Goal: Task Accomplishment & Management: Use online tool/utility

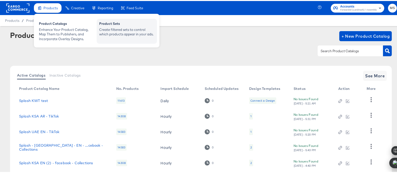
click at [115, 29] on div "Create filtered sets to control which products appear in your ads." at bounding box center [126, 30] width 55 height 9
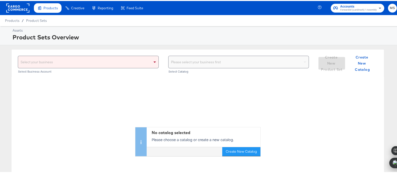
click at [136, 65] on div "Select your business" at bounding box center [88, 61] width 140 height 12
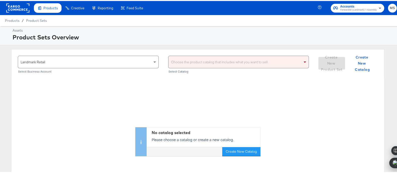
click at [214, 65] on div "Choose the product catalog that includes what you want to sell" at bounding box center [239, 61] width 140 height 12
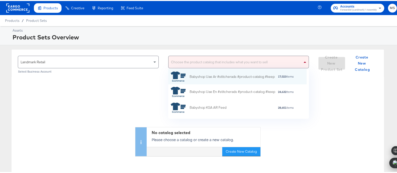
scroll to position [45, 134]
type input "uae"
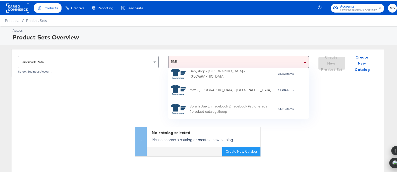
scroll to position [277, 0]
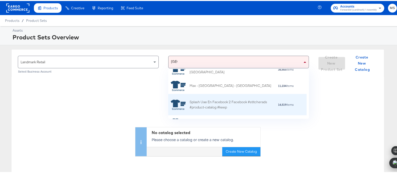
click at [237, 101] on div "Splash Uae En Facebook 2 Facebook #stitcherads #product-catalog #keep" at bounding box center [234, 104] width 88 height 11
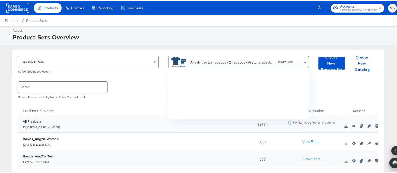
scroll to position [45, 134]
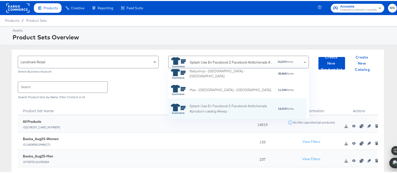
click at [146, 104] on div "Product Set Name" at bounding box center [130, 108] width 225 height 13
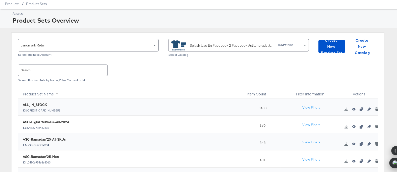
scroll to position [14, 0]
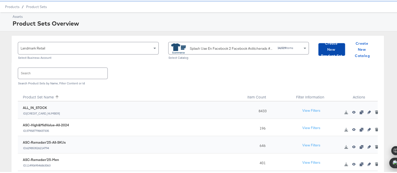
click at [323, 52] on span "Create New Product Set" at bounding box center [332, 48] width 23 height 19
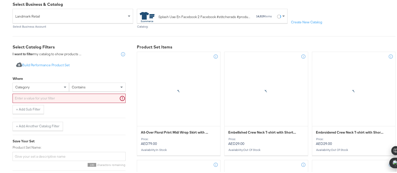
scroll to position [80, 0]
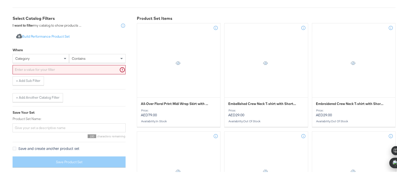
click at [57, 58] on div "category" at bounding box center [41, 57] width 56 height 9
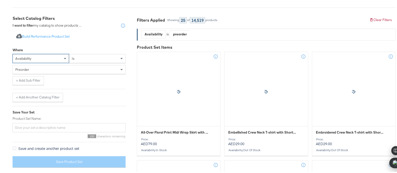
click at [93, 69] on div "preorder" at bounding box center [69, 68] width 113 height 9
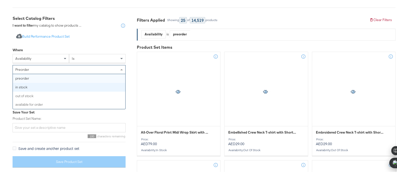
scroll to position [79, 0]
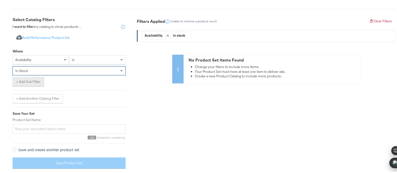
click at [40, 82] on button "+ Add Sub Filter" at bounding box center [28, 80] width 31 height 9
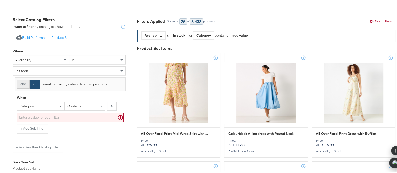
click at [24, 83] on button "and" at bounding box center [23, 83] width 13 height 9
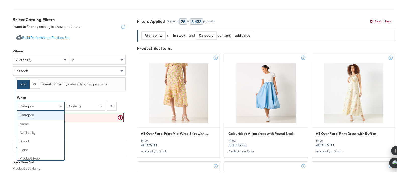
click at [44, 103] on div "category" at bounding box center [40, 105] width 47 height 9
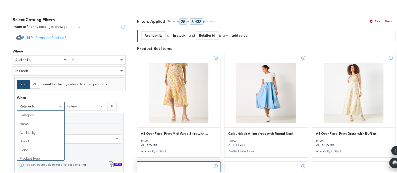
scroll to position [147, 0]
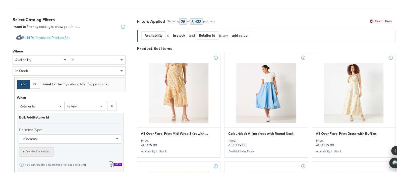
click at [40, 151] on button "+ Create Delimiter" at bounding box center [36, 150] width 34 height 9
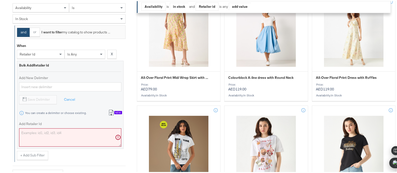
scroll to position [144, 0]
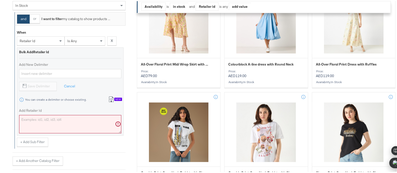
click at [107, 100] on button "Import from csv New" at bounding box center [115, 98] width 21 height 9
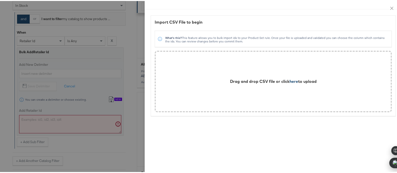
click at [290, 79] on span "here" at bounding box center [294, 80] width 9 height 5
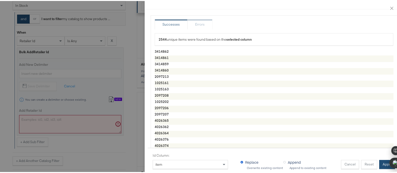
click at [379, 159] on button "Apply" at bounding box center [387, 163] width 16 height 9
type textarea "3414862,3414861,3414859,3414860,2097213,1025161,1025163,2097208,1025202,2097206…"
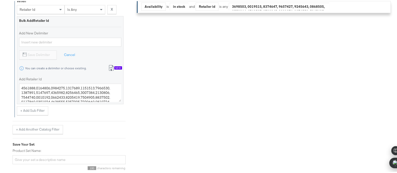
scroll to position [184, 0]
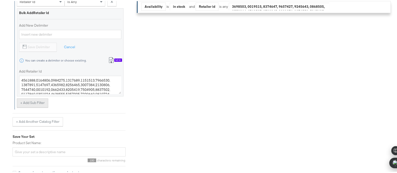
click at [34, 100] on button "+ Add Sub Filter" at bounding box center [32, 102] width 31 height 9
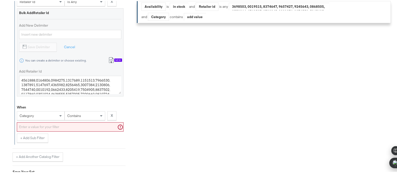
click at [33, 117] on div "category" at bounding box center [40, 115] width 47 height 9
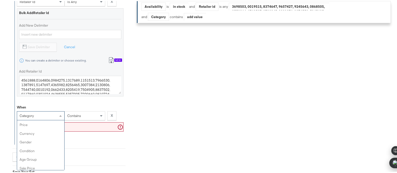
scroll to position [55, 0]
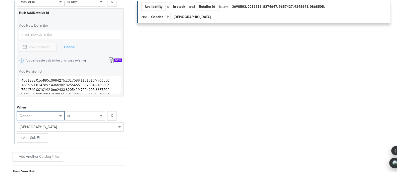
click at [77, 125] on div "[DEMOGRAPHIC_DATA]" at bounding box center [70, 126] width 106 height 9
click at [36, 136] on button "+ Add Sub Filter" at bounding box center [32, 136] width 31 height 9
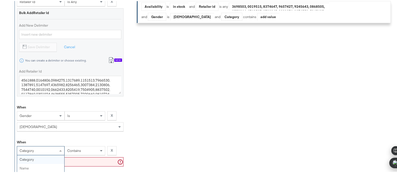
scroll to position [214, 0]
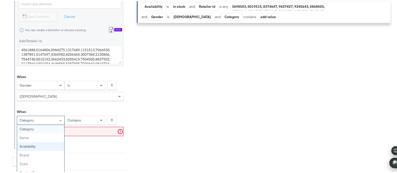
click at [48, 124] on div "category category name availability brand color product type product tags price…" at bounding box center [41, 119] width 48 height 9
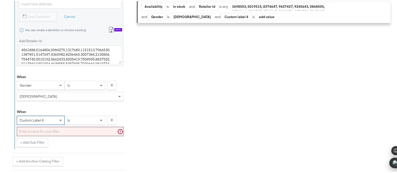
click at [88, 121] on div "is" at bounding box center [85, 119] width 40 height 9
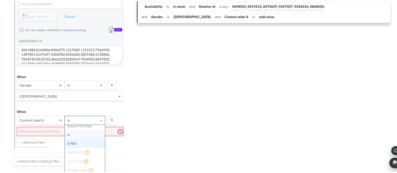
scroll to position [0, 0]
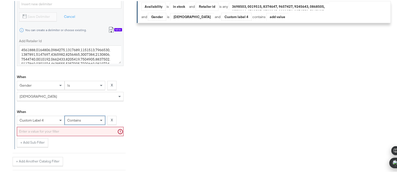
click at [77, 131] on input "text" at bounding box center [70, 130] width 107 height 9
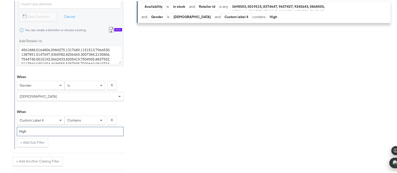
type input "High"
click at [159, 109] on div "Filters Applied Unable to retrieve a product count. Clear Filters Availability …" at bounding box center [266, 55] width 259 height 349
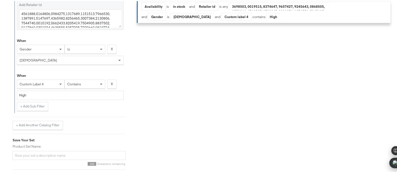
scroll to position [276, 0]
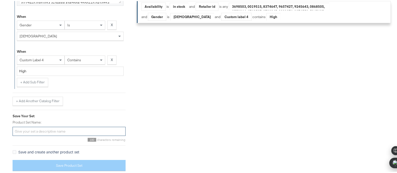
click at [103, 127] on input "Product Set Name:" at bounding box center [69, 130] width 113 height 9
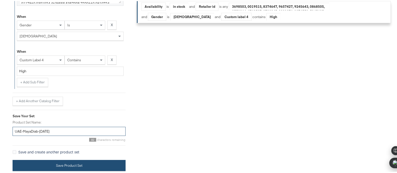
type input "UAE-MayaDiab-Oct25"
click at [91, 163] on button "Save Product Set" at bounding box center [69, 164] width 113 height 11
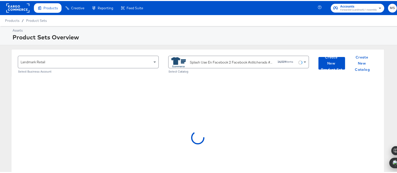
click at [246, 61] on div "Splash Uae En Facebook 2 Facebook #stitcherads #product-catalog #keep" at bounding box center [232, 61] width 84 height 5
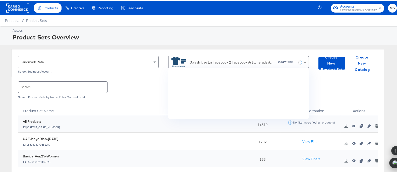
scroll to position [45, 134]
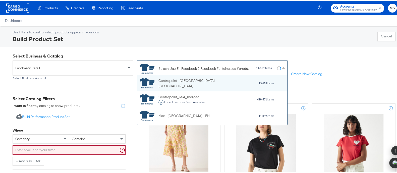
click at [215, 71] on div "Splash Uae En Facebook 2 Facebook #stitcherads #product-catalog #keep" at bounding box center [196, 68] width 113 height 10
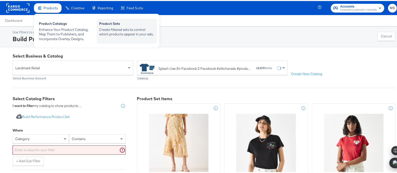
click at [114, 28] on div "Create filtered sets to control which products appear in your ads." at bounding box center [126, 30] width 55 height 9
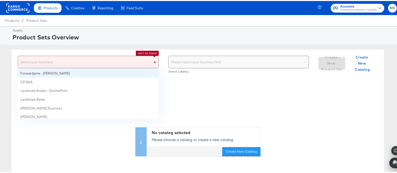
click at [124, 62] on div "Select your business" at bounding box center [88, 61] width 140 height 12
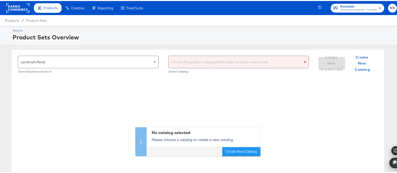
click at [244, 61] on div "Choose the product catalog that includes what you want to sell" at bounding box center [239, 61] width 140 height 12
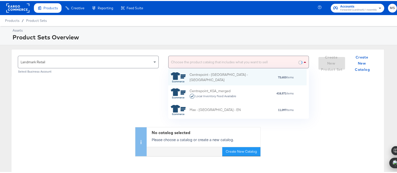
click at [251, 63] on div "Choose the product catalog that includes what you want to sell" at bounding box center [239, 61] width 140 height 12
type input "ksa"
click at [203, 62] on div "Choose the product catalog that includes what you want to sell" at bounding box center [239, 61] width 140 height 12
type input "ksa"
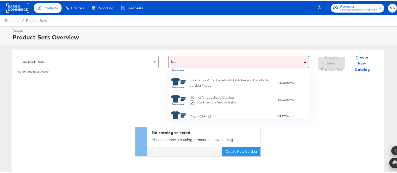
scroll to position [730, 0]
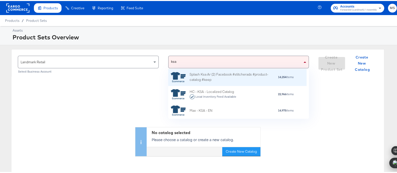
click at [238, 71] on div "Splash Ksa Ar (2) Facebook #stitcherads #product-catalog #keep" at bounding box center [234, 76] width 88 height 11
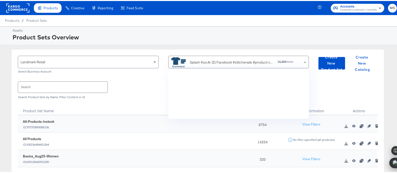
scroll to position [45, 134]
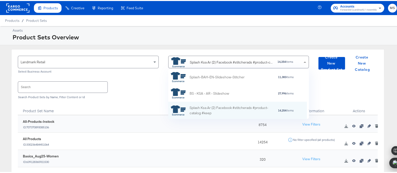
click at [369, 90] on div "Search Search Product Sets by Name, Filter Content or Id" at bounding box center [198, 89] width 360 height 26
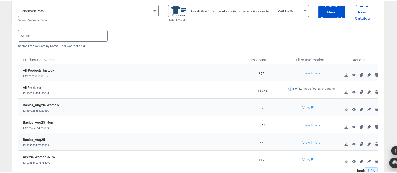
scroll to position [69, 0]
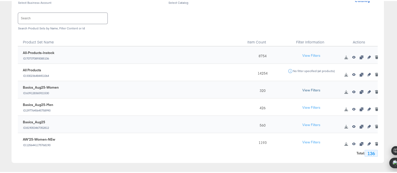
click at [304, 89] on button "View Filters" at bounding box center [311, 89] width 25 height 9
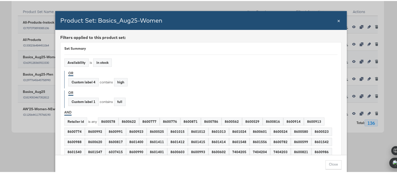
scroll to position [109, 0]
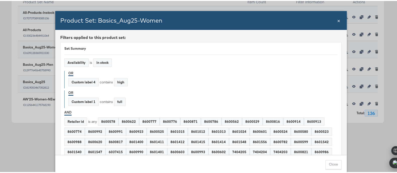
click at [337, 21] on span "×" at bounding box center [338, 19] width 3 height 7
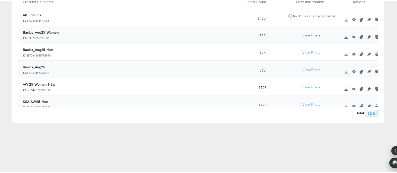
scroll to position [45, 0]
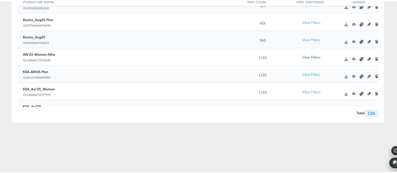
click at [306, 56] on button "View Filters" at bounding box center [311, 56] width 25 height 9
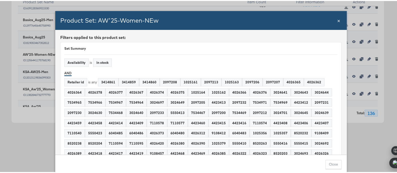
click at [338, 19] on span "×" at bounding box center [338, 19] width 3 height 7
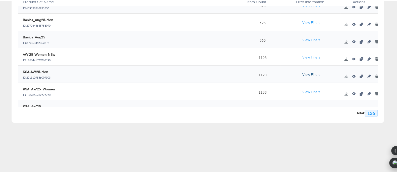
click at [301, 74] on button "View Filters" at bounding box center [311, 73] width 25 height 9
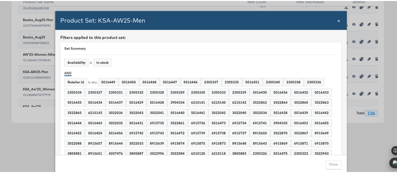
click at [337, 21] on span "×" at bounding box center [338, 19] width 3 height 7
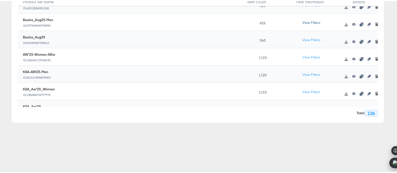
click at [310, 20] on button "View Filters" at bounding box center [311, 21] width 25 height 9
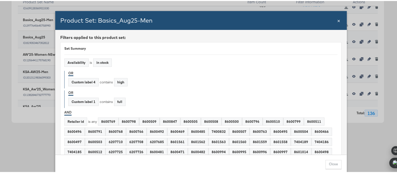
click at [337, 20] on span "×" at bounding box center [338, 19] width 3 height 7
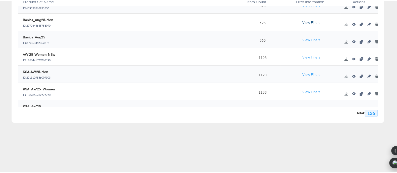
scroll to position [0, 0]
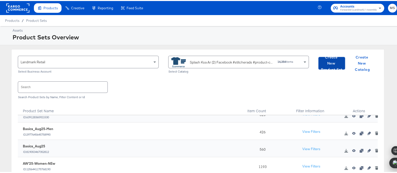
click at [331, 60] on span "Create New Product Set" at bounding box center [332, 62] width 23 height 19
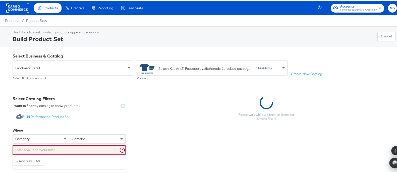
click at [58, 136] on div "category" at bounding box center [41, 137] width 57 height 9
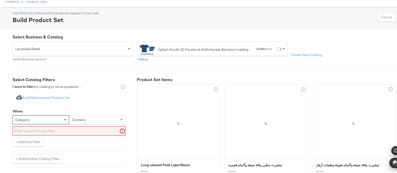
click at [47, 119] on div "category" at bounding box center [41, 119] width 56 height 9
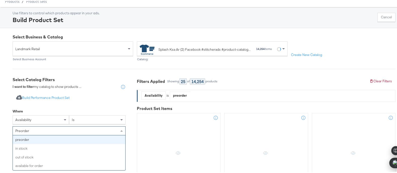
click at [79, 127] on div "preorder" at bounding box center [69, 130] width 113 height 9
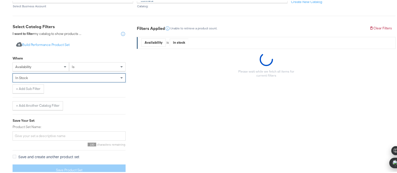
scroll to position [73, 0]
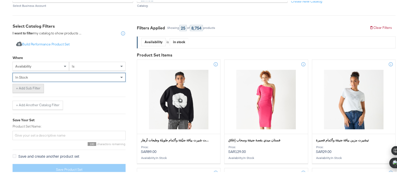
click at [34, 87] on button "+ Add Sub Filter" at bounding box center [28, 87] width 31 height 9
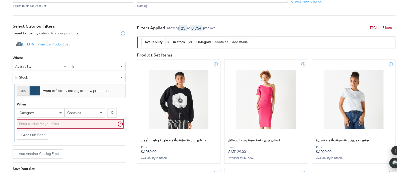
click at [24, 91] on button "and" at bounding box center [23, 89] width 13 height 9
click at [49, 113] on div "category" at bounding box center [40, 112] width 47 height 9
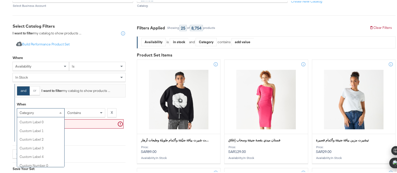
scroll to position [169, 0]
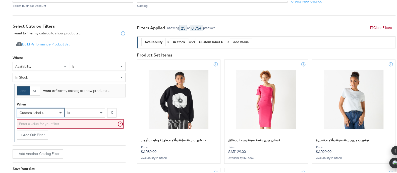
click at [81, 115] on div "is" at bounding box center [85, 112] width 40 height 9
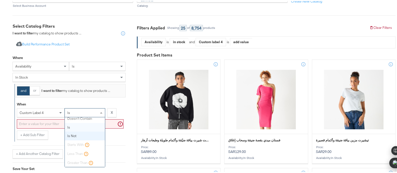
scroll to position [0, 0]
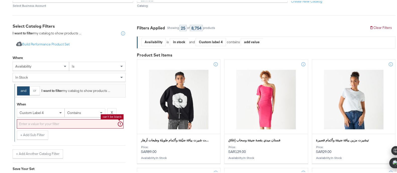
click at [68, 126] on input "text" at bounding box center [70, 122] width 107 height 9
click at [69, 122] on input "text" at bounding box center [70, 122] width 107 height 9
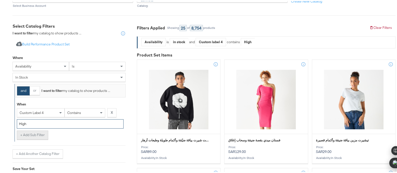
type input "High"
click at [39, 133] on button "+ Add Sub Filter" at bounding box center [32, 134] width 31 height 9
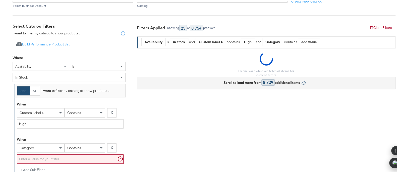
scroll to position [100, 0]
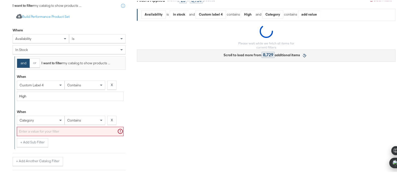
click at [45, 124] on div "category" at bounding box center [41, 119] width 48 height 9
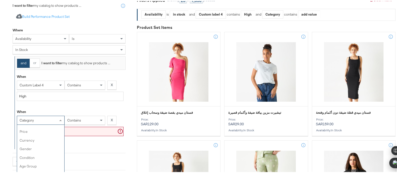
scroll to position [63, 0]
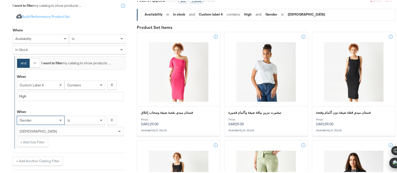
click at [81, 129] on div "[DEMOGRAPHIC_DATA]" at bounding box center [70, 130] width 106 height 9
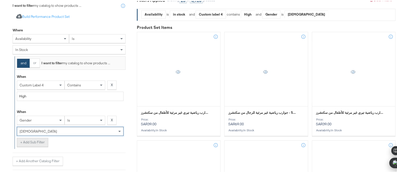
click at [37, 142] on button "+ Add Sub Filter" at bounding box center [32, 141] width 31 height 9
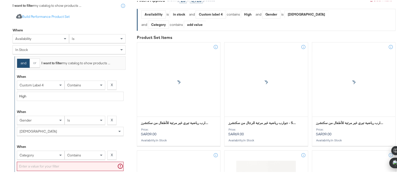
scroll to position [135, 0]
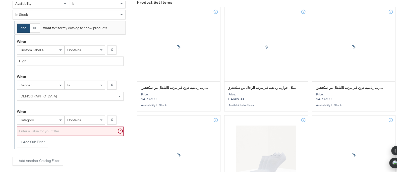
click at [39, 124] on div "category" at bounding box center [41, 119] width 48 height 9
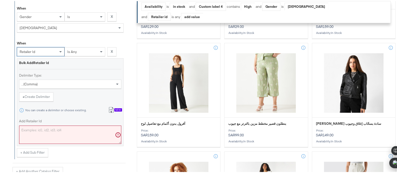
scroll to position [214, 0]
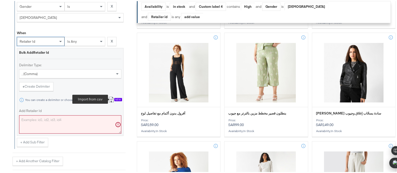
click at [112, 100] on icon at bounding box center [111, 99] width 6 height 6
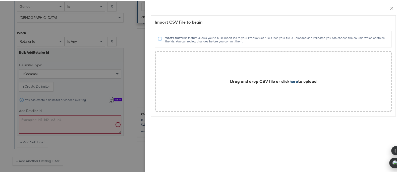
click at [290, 82] on span "here" at bounding box center [294, 80] width 9 height 5
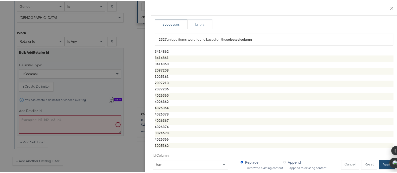
click at [379, 159] on button "Apply" at bounding box center [387, 163] width 16 height 9
type textarea "3414862,3414861,3414860,2097208,1025161,2097213,2097206,4026365,4026362,4026364…"
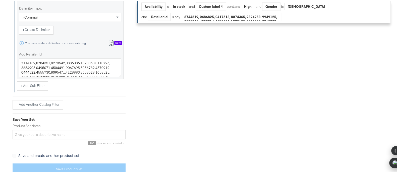
scroll to position [273, 0]
click at [69, 134] on input "Product Set Name:" at bounding box center [69, 133] width 113 height 9
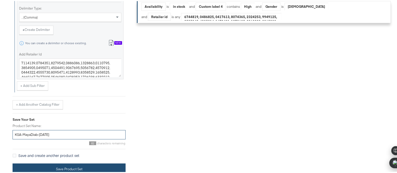
type input "KSA-MayaDiab-[DATE]"
click at [81, 167] on button "Save Product Set" at bounding box center [69, 168] width 113 height 11
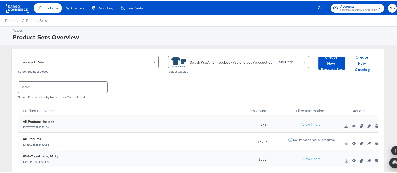
click at [291, 59] on div "Splash Ksa Ar (2) Facebook #stitcherads #product-catalog #keep 14,254 items" at bounding box center [237, 60] width 132 height 11
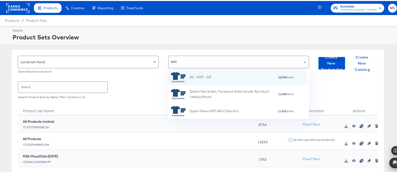
type input "kwt"
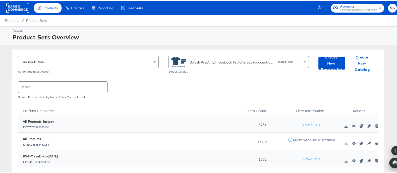
click at [295, 62] on div "Splash Ksa Ar (2) Facebook #stitcherads #product-catalog #keep 14,254 items" at bounding box center [237, 60] width 132 height 11
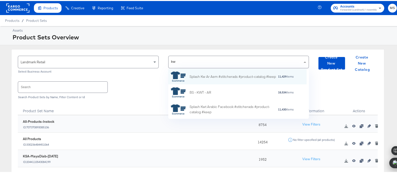
type input "kwt"
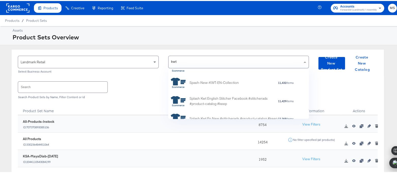
scroll to position [132, 0]
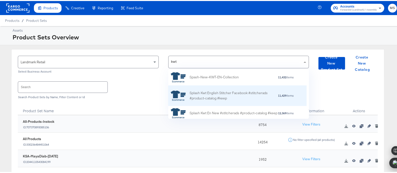
click at [247, 92] on div "Splash Kwt English Stitcher Facebook #stitcherads #product-catalog #keep" at bounding box center [234, 95] width 88 height 11
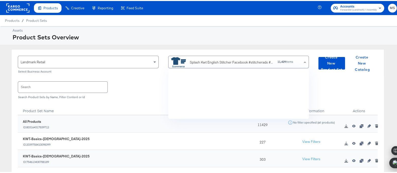
scroll to position [45, 134]
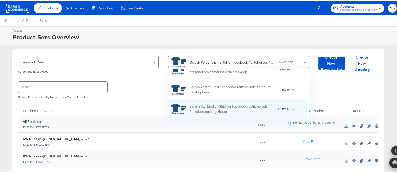
click at [180, 34] on div "Product Sets Overview" at bounding box center [204, 36] width 383 height 9
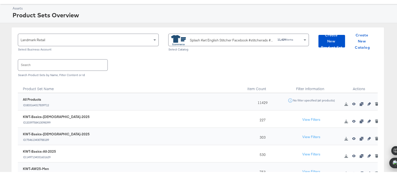
scroll to position [16, 0]
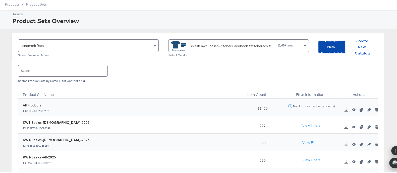
click at [328, 47] on span "Create New Product Set" at bounding box center [332, 46] width 23 height 19
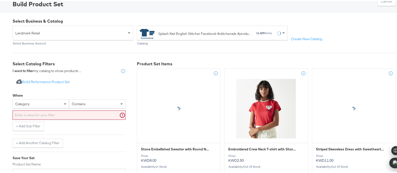
scroll to position [38, 0]
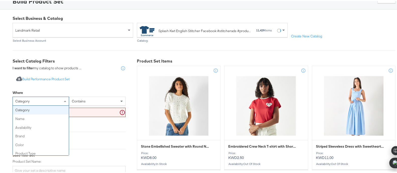
click at [63, 100] on span at bounding box center [66, 100] width 6 height 9
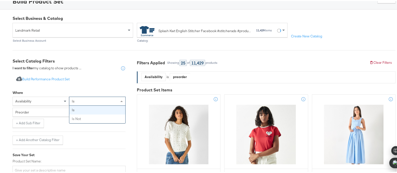
click at [95, 99] on div "is" at bounding box center [97, 100] width 56 height 9
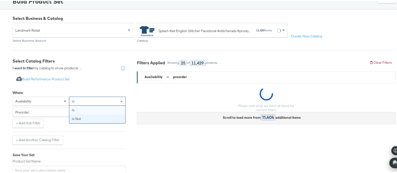
click at [38, 112] on div "preorder" at bounding box center [69, 111] width 113 height 9
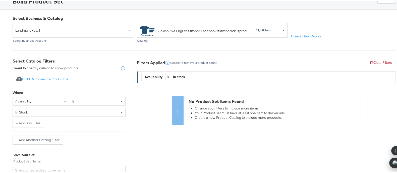
click at [0, 107] on div "Select Business & Catalog Landmark Retail Select Business Account Splash Kwt En…" at bounding box center [201, 112] width 402 height 207
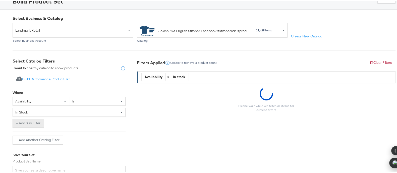
click at [29, 122] on button "+ Add Sub Filter" at bounding box center [28, 122] width 31 height 9
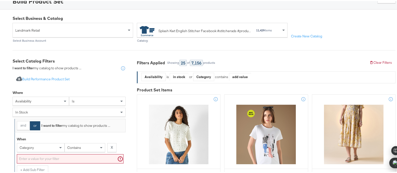
click at [16, 122] on div "and or I want to filter my catalog to show products ..." at bounding box center [70, 125] width 111 height 14
click at [19, 124] on button "and" at bounding box center [23, 124] width 13 height 9
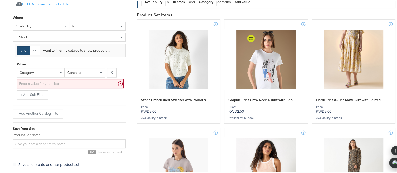
scroll to position [125, 0]
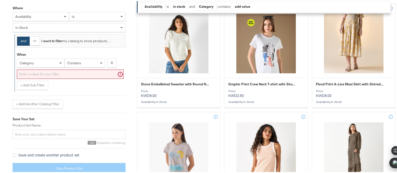
click at [58, 63] on div "category" at bounding box center [40, 62] width 47 height 9
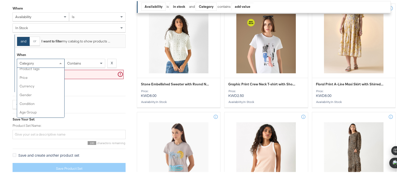
scroll to position [61, 0]
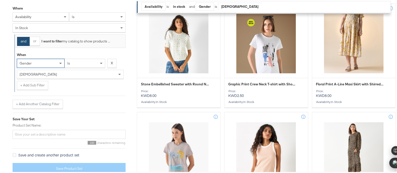
click at [79, 72] on div "[DEMOGRAPHIC_DATA]" at bounding box center [70, 73] width 106 height 9
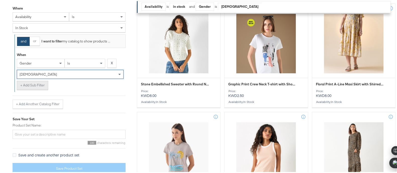
click at [36, 84] on button "+ Add Sub Filter" at bounding box center [32, 84] width 31 height 9
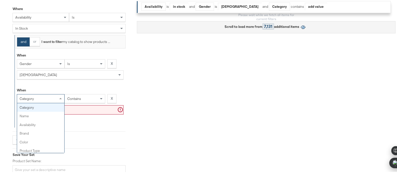
scroll to position [124, 0]
click at [35, 98] on div "category" at bounding box center [40, 98] width 47 height 9
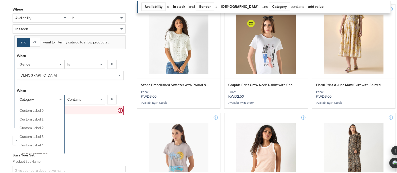
scroll to position [179, 0]
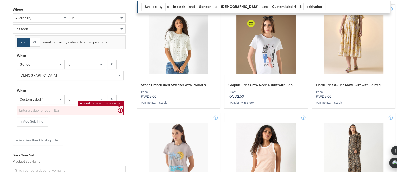
click at [74, 112] on input "text" at bounding box center [70, 109] width 107 height 9
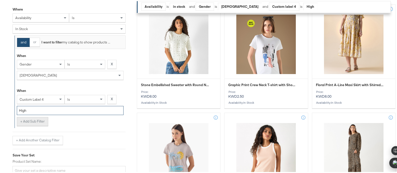
type input "High"
click at [40, 119] on button "+ Add Sub Filter" at bounding box center [32, 120] width 31 height 9
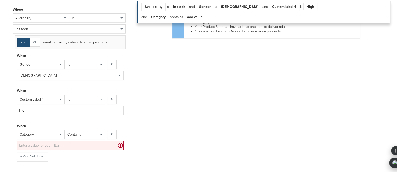
scroll to position [138, 0]
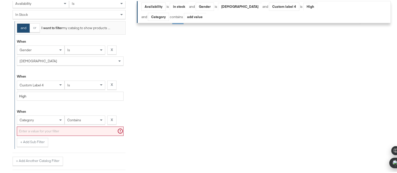
click at [46, 124] on div "category" at bounding box center [41, 119] width 48 height 9
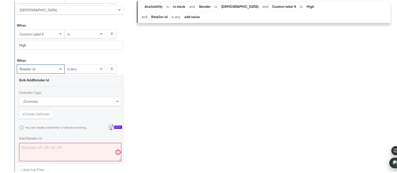
scroll to position [191, 0]
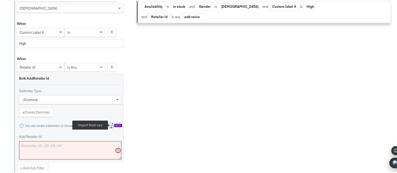
click at [111, 124] on icon at bounding box center [111, 125] width 6 height 6
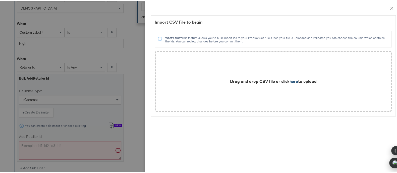
click at [291, 83] on span "here" at bounding box center [294, 80] width 9 height 5
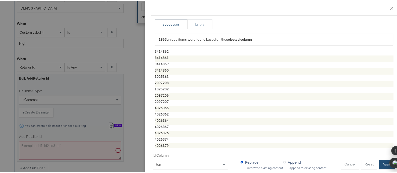
click at [379, 159] on button "Apply" at bounding box center [387, 163] width 16 height 9
type textarea "3414862,3414861,3414859,3414860,1025161,2097208,1025202,2097206,2097207,4026365…"
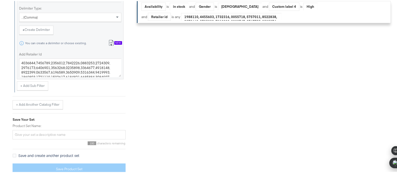
scroll to position [273, 0]
click at [96, 131] on input "Product Set Name:" at bounding box center [69, 133] width 113 height 9
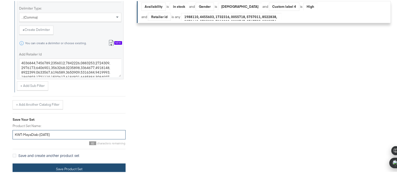
type input "KWT-MayaDiab-[DATE]"
click at [78, 164] on button "Save Product Set" at bounding box center [69, 168] width 113 height 11
click at [94, 165] on button "Save Product Set" at bounding box center [69, 168] width 113 height 11
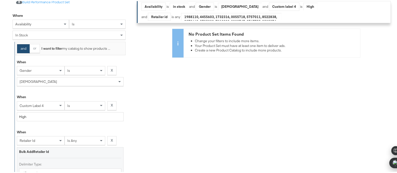
scroll to position [110, 0]
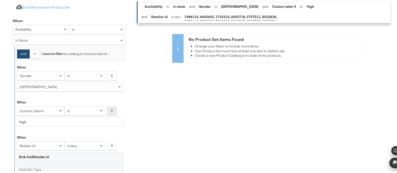
click at [111, 111] on button "X" at bounding box center [111, 110] width 9 height 9
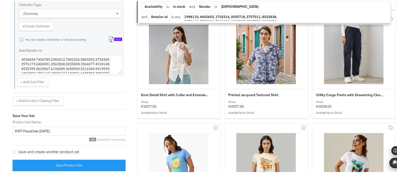
scroll to position [523, 0]
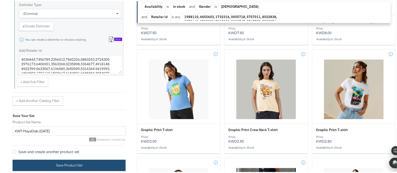
click at [95, 164] on button "Save Product Set" at bounding box center [69, 164] width 113 height 11
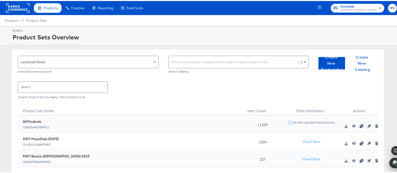
click at [207, 61] on div "Choose the product catalog that includes what you want to sell" at bounding box center [239, 61] width 140 height 12
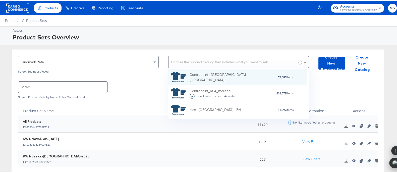
scroll to position [45, 134]
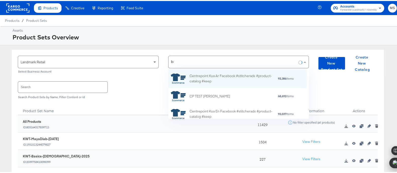
type input "bah"
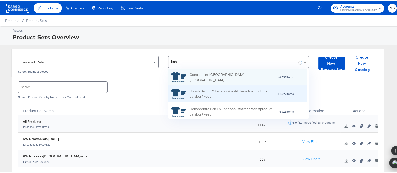
click at [249, 90] on div "Splash Bah En 2 Facebook #stitcherads #product-catalog #keep" at bounding box center [234, 93] width 88 height 11
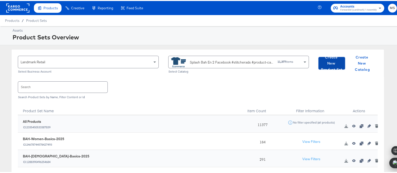
click at [327, 61] on span "Create New Product Set" at bounding box center [332, 62] width 23 height 19
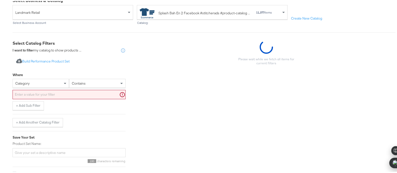
scroll to position [61, 0]
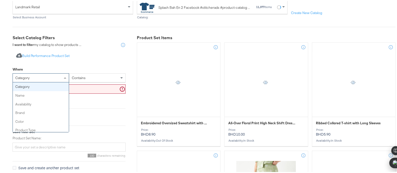
click at [54, 76] on div "category" at bounding box center [41, 77] width 56 height 9
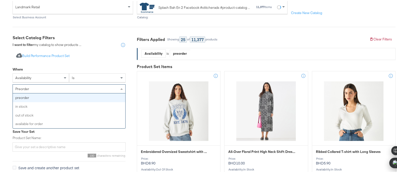
click at [81, 89] on div "preorder" at bounding box center [69, 88] width 113 height 9
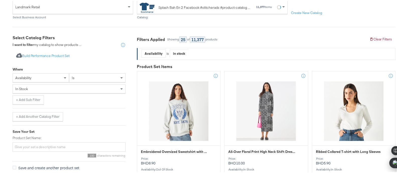
click at [109, 99] on div "+ Add Sub Filter" at bounding box center [69, 98] width 113 height 9
click at [34, 98] on button "+ Add Sub Filter" at bounding box center [28, 98] width 31 height 9
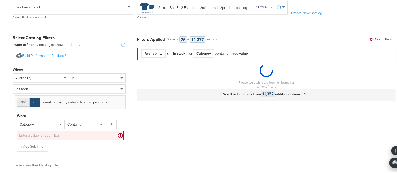
click at [22, 102] on button "and" at bounding box center [23, 101] width 13 height 9
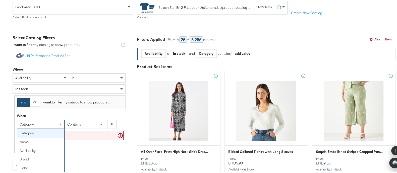
click at [37, 126] on div "category category name availability brand color product type product tags price…" at bounding box center [41, 123] width 48 height 9
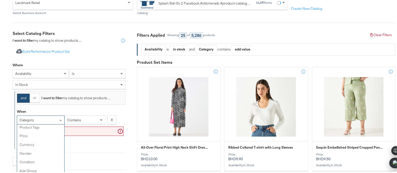
scroll to position [58, 0]
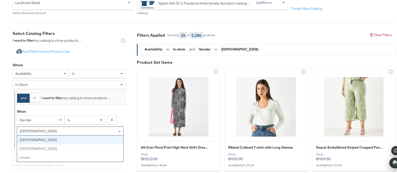
drag, startPoint x: 85, startPoint y: 130, endPoint x: 81, endPoint y: 130, distance: 4.8
click at [85, 130] on div "[DEMOGRAPHIC_DATA]" at bounding box center [70, 130] width 106 height 9
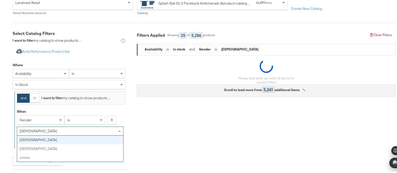
click at [61, 133] on div "[DEMOGRAPHIC_DATA]" at bounding box center [70, 130] width 106 height 9
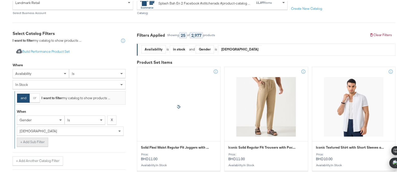
click at [28, 142] on button "+ Add Sub Filter" at bounding box center [32, 141] width 31 height 9
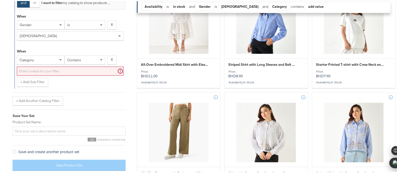
scroll to position [459, 0]
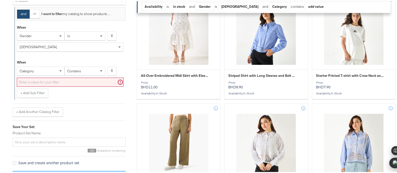
click at [57, 69] on div "category" at bounding box center [40, 70] width 47 height 9
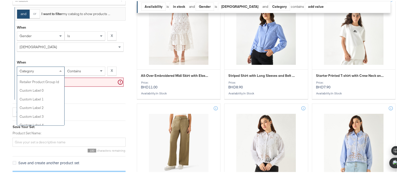
scroll to position [172, 0]
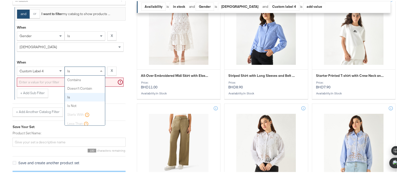
click at [84, 70] on div "is" at bounding box center [85, 70] width 40 height 9
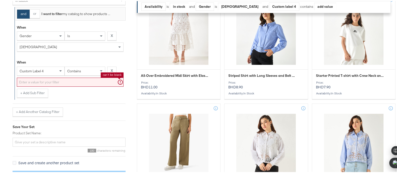
click at [65, 79] on input "text" at bounding box center [70, 81] width 107 height 9
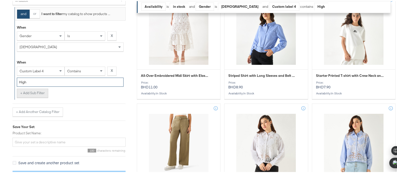
type input "High"
click at [26, 92] on button "+ Add Sub Filter" at bounding box center [32, 92] width 31 height 9
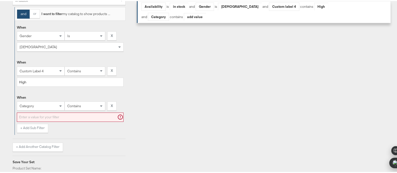
click at [37, 107] on div "category" at bounding box center [40, 105] width 47 height 9
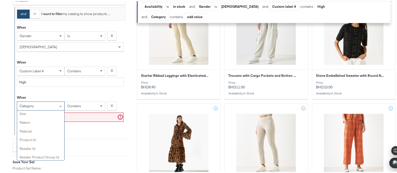
scroll to position [119, 0]
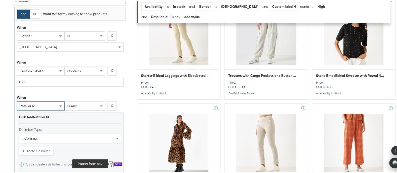
click at [111, 163] on icon at bounding box center [111, 163] width 6 height 6
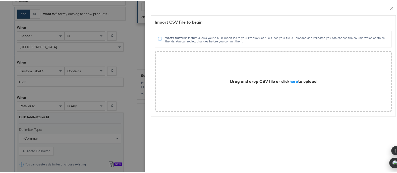
click at [283, 81] on div "Drag and drop CSV file or click here to upload" at bounding box center [273, 81] width 87 height 6
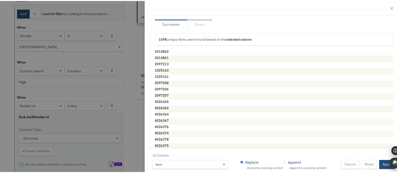
click at [380, 159] on button "Apply" at bounding box center [387, 163] width 16 height 9
type textarea "3414862,3414861,2097213,1025163,1025161,2097208,2097206,2097207,4026365,4026362…"
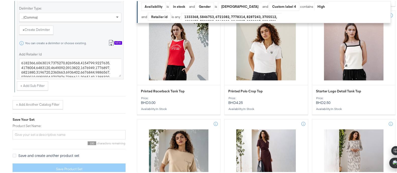
scroll to position [610, 0]
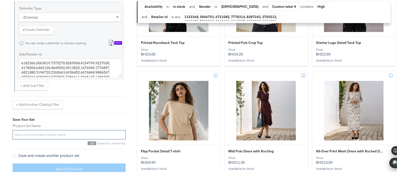
click at [68, 132] on input "Product Set Name:" at bounding box center [69, 133] width 113 height 9
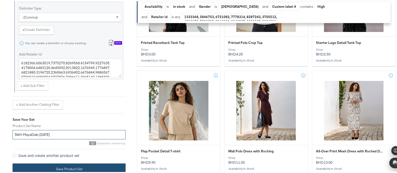
type input "BAH-MayaDiab-[DATE]"
click at [57, 166] on button "Save Product Set" at bounding box center [69, 168] width 113 height 11
